Goal: Task Accomplishment & Management: Manage account settings

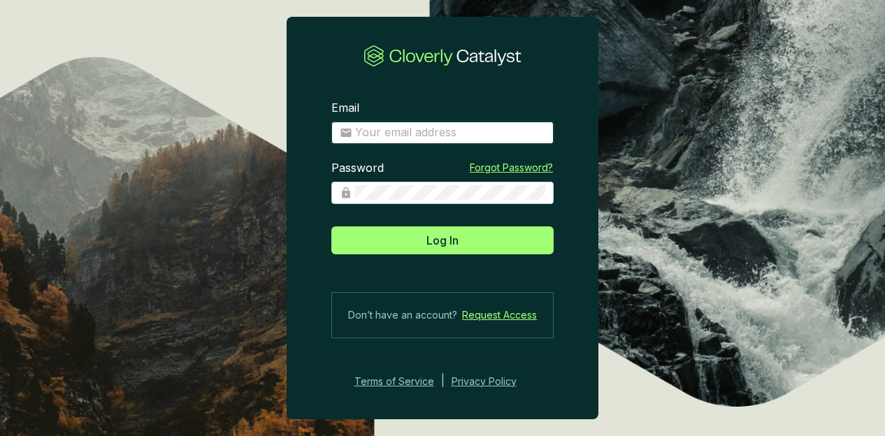
click at [440, 129] on input "Email" at bounding box center [450, 132] width 190 height 15
type input "[EMAIL_ADDRESS][DOMAIN_NAME]"
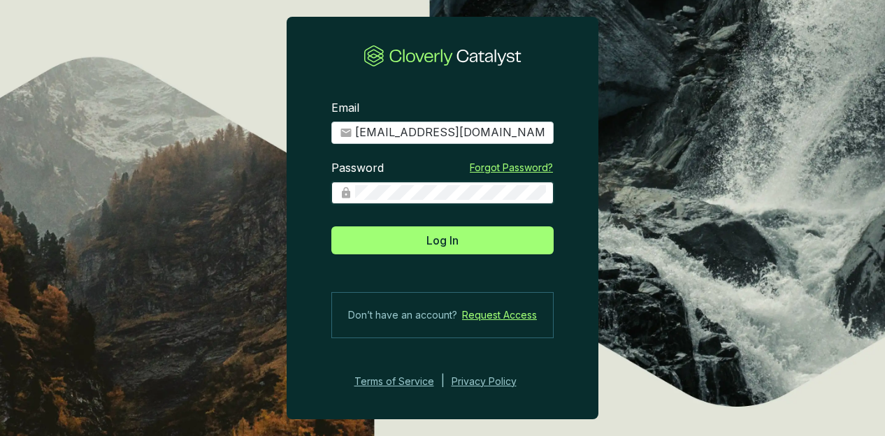
click at [331, 226] on button "Log In" at bounding box center [442, 240] width 222 height 28
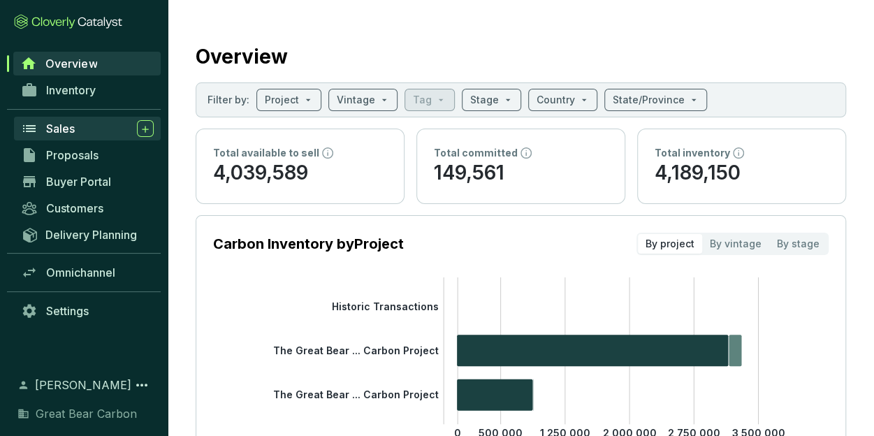
click at [86, 124] on div "Sales" at bounding box center [100, 128] width 108 height 17
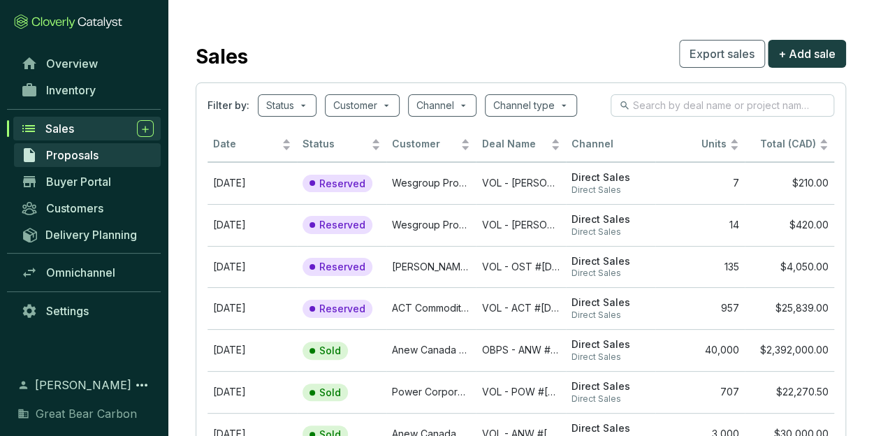
click at [75, 156] on span "Proposals" at bounding box center [72, 155] width 52 height 14
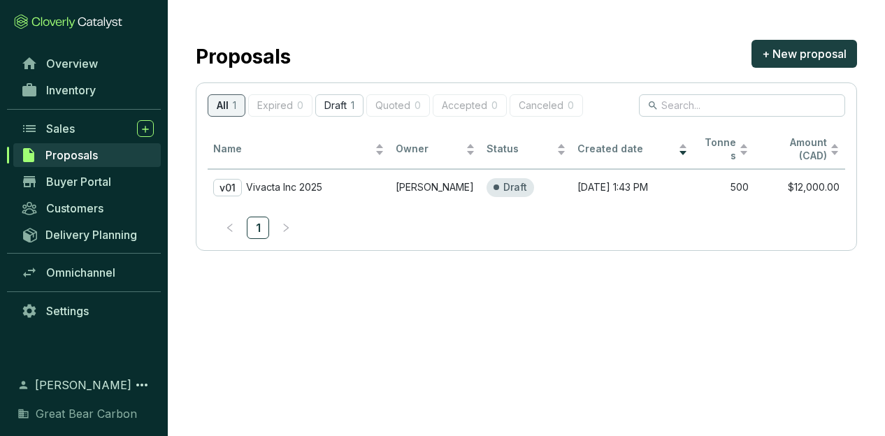
click at [110, 168] on div "Buyer Portal" at bounding box center [84, 181] width 168 height 27
click at [109, 180] on span "Buyer Portal" at bounding box center [78, 182] width 65 height 14
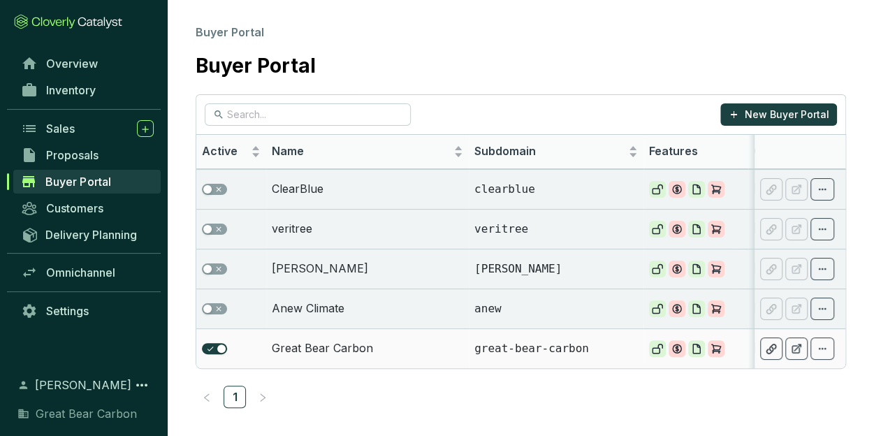
click at [523, 341] on p "great-bear-carbon" at bounding box center [556, 348] width 164 height 15
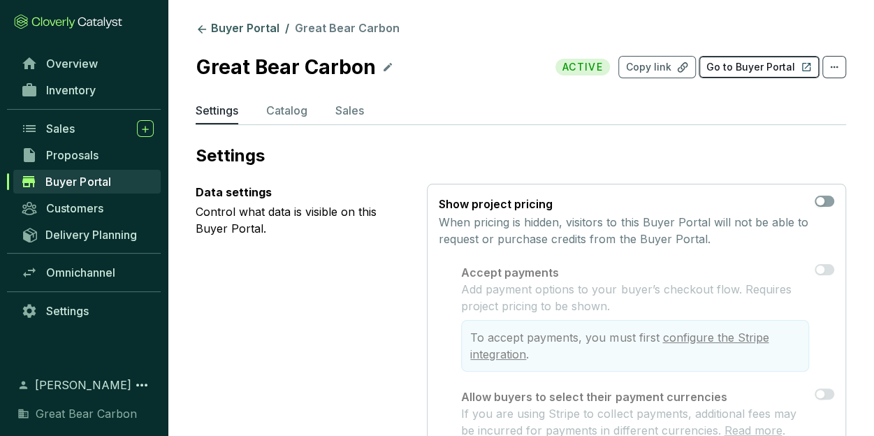
click at [769, 58] on button "Go to Buyer Portal" at bounding box center [759, 67] width 121 height 22
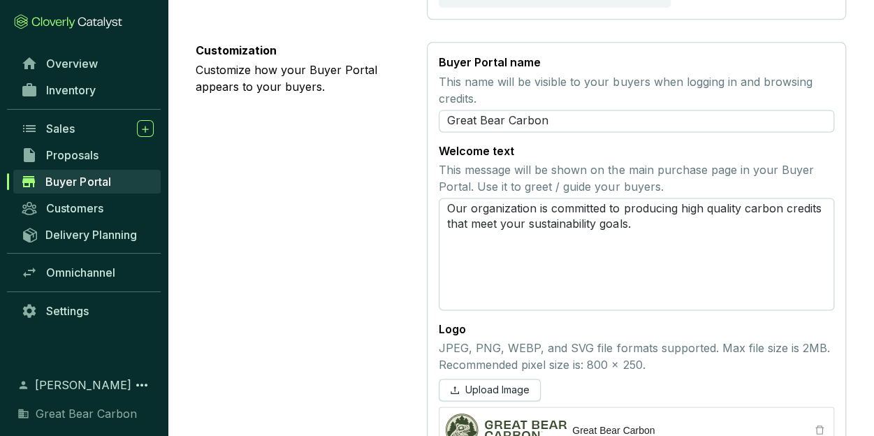
scroll to position [901, 0]
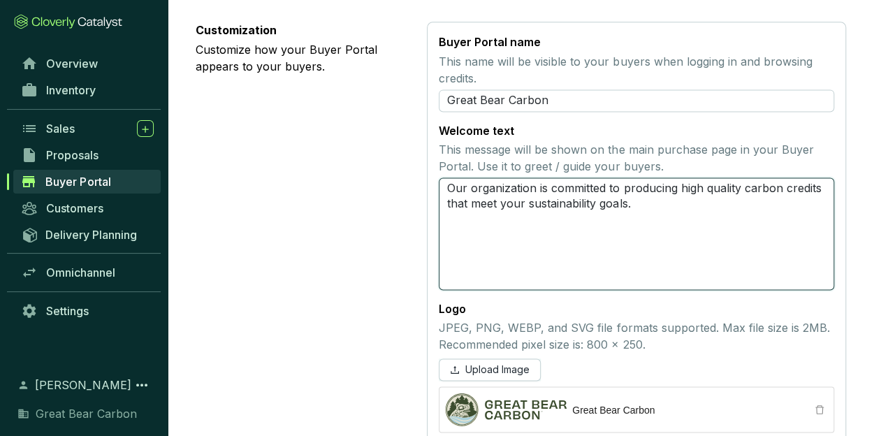
click at [742, 177] on textarea "Our organization is committed to producing high quality carbon credits that mee…" at bounding box center [636, 233] width 395 height 112
type textarea "Our organization is committed to producing high quality Icarbon credits that me…"
type textarea "Our organization is committed to producing high quality Incarbon credits that m…"
type textarea "Our organization is committed to producing high quality Indcarbon credits that …"
type textarea "Our organization is committed to producing high quality Indicarbon credits that…"
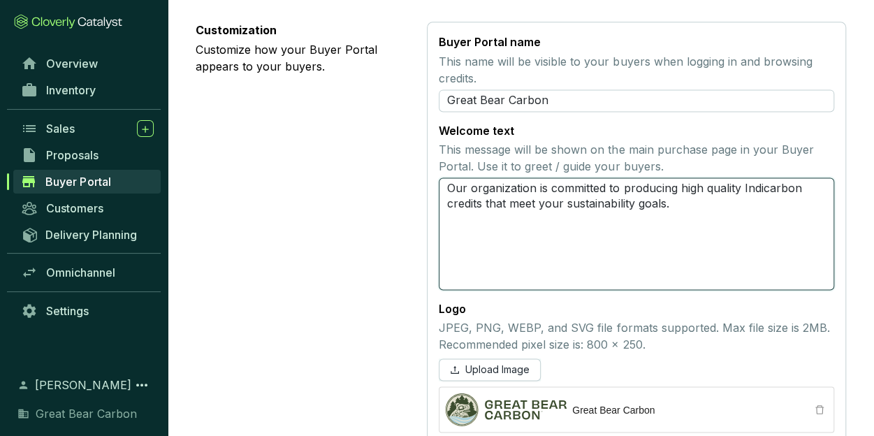
type textarea "Our organization is committed to producing high quality Indigcarbon credits tha…"
type textarea "Our organization is committed to producing high quality Indigecarbon credits th…"
type textarea "Our organization is committed to producing high quality Indigencarbon credits t…"
type textarea "Our organization is committed to producing high quality Indigenocarbon credits …"
type textarea "Our organization is committed to producing high quality Indigenoucarbon credits…"
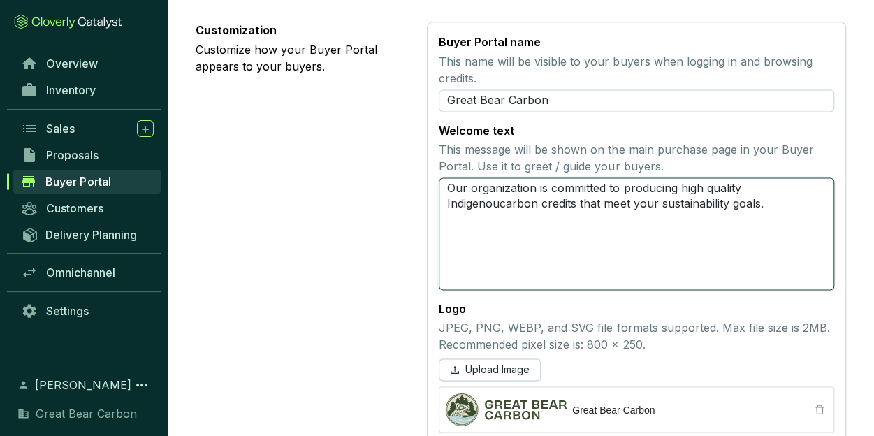
type textarea "Our organization is committed to producing high quality Indigenouscarbon credit…"
type textarea "Our organization is committed to producing high quality Indigenous-carbon credi…"
type textarea "Our organization is committed to producing high quality Indigenous-ocarbon cred…"
type textarea "Our organization is committed to producing high quality Indigenous-owcarbon cre…"
type textarea "Our organization is committed to producing high quality Indigenous-owncarbon cr…"
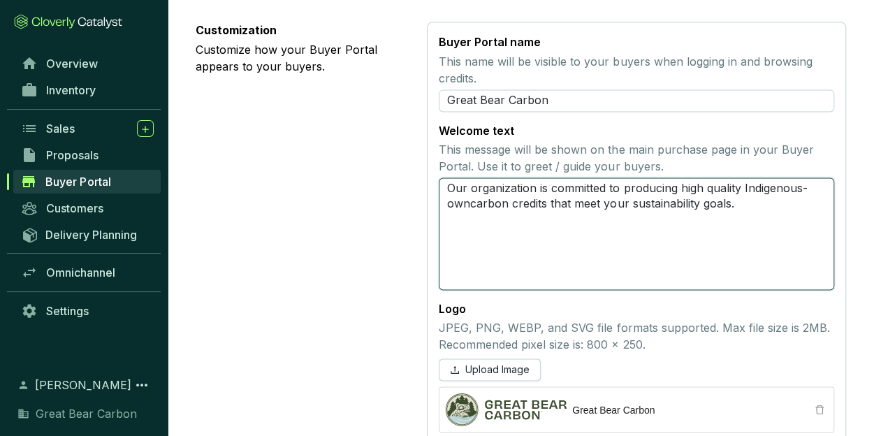
type textarea "Our organization is committed to producing high quality Indigenous-ownecarbon c…"
type textarea "Our organization is committed to producing high quality Indigenous-owned carbon…"
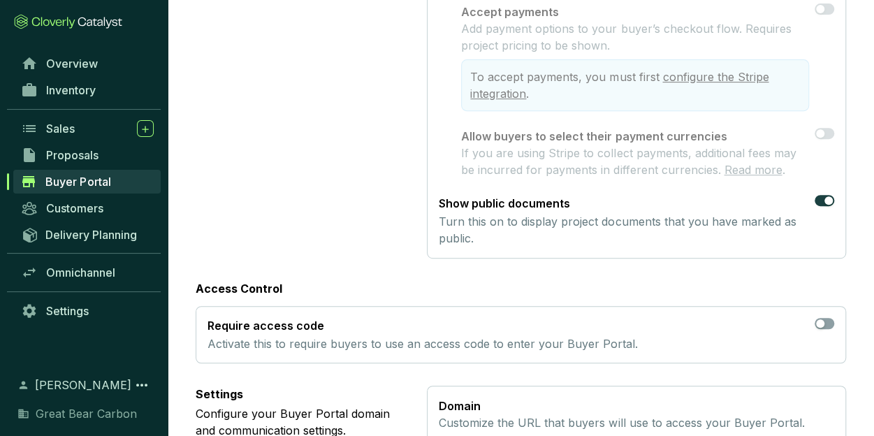
scroll to position [0, 0]
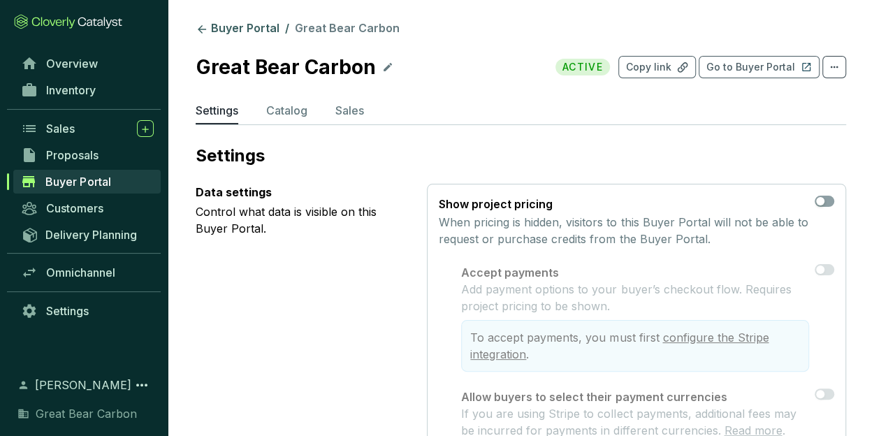
type textarea "Our organization is committed to producing high quality Indigenous-owned carbon…"
